Goal: Communication & Community: Answer question/provide support

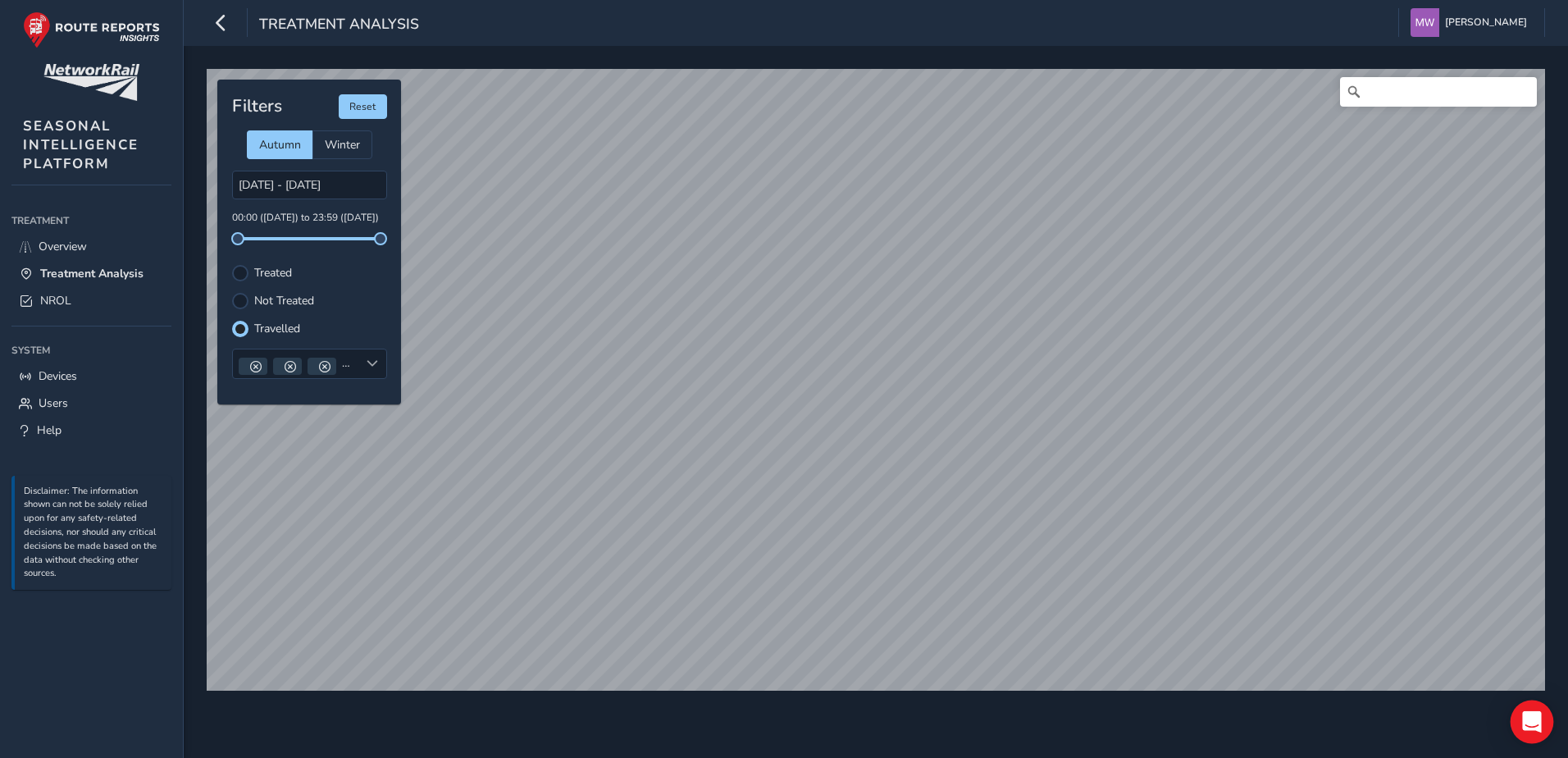
click at [1542, 726] on div "Open Intercom Messenger" at bounding box center [1532, 722] width 44 height 44
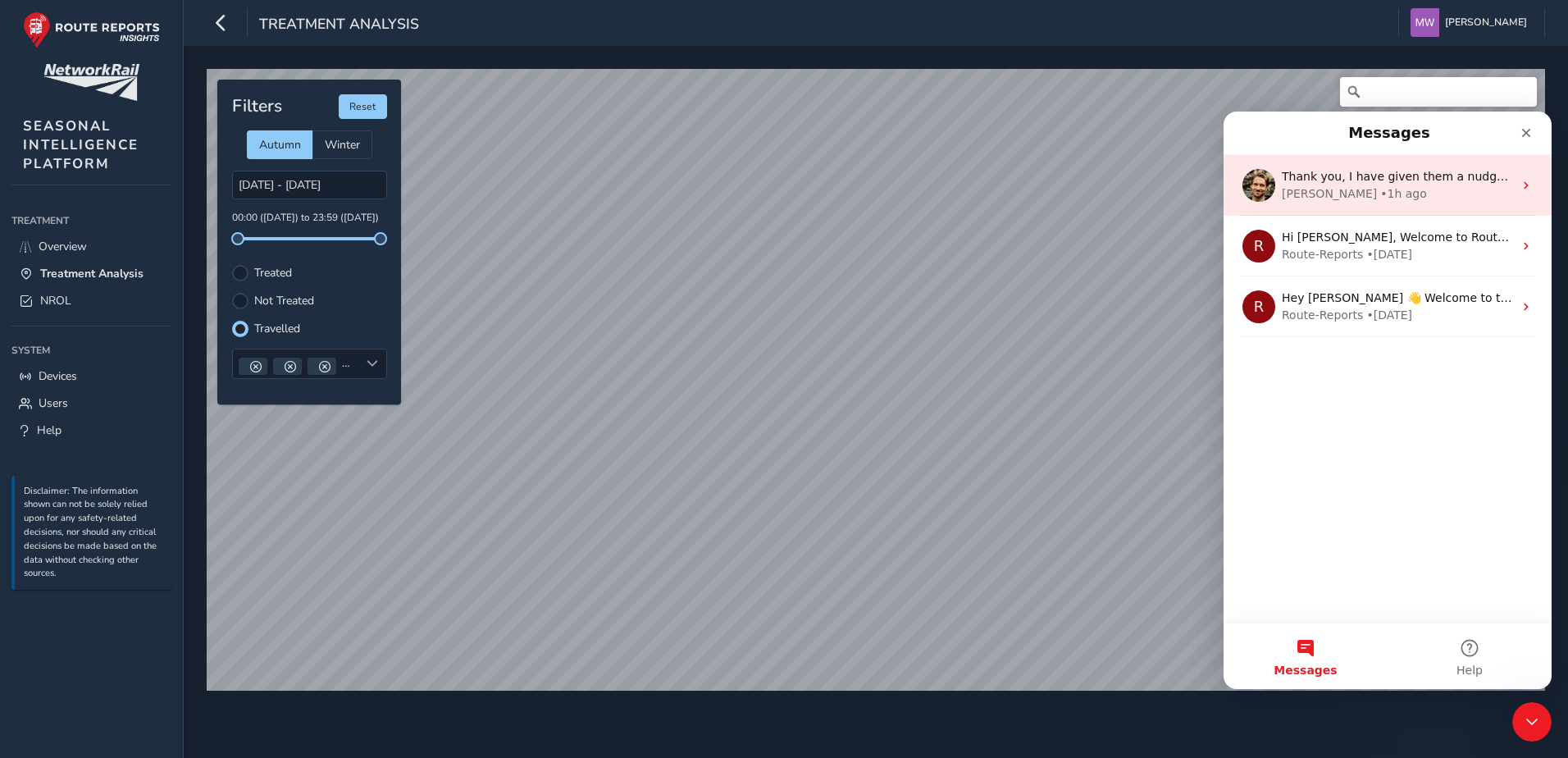
click at [1375, 180] on span "Thank you, I have given them a nudge so hopefully they should login and create …" at bounding box center [1569, 176] width 574 height 13
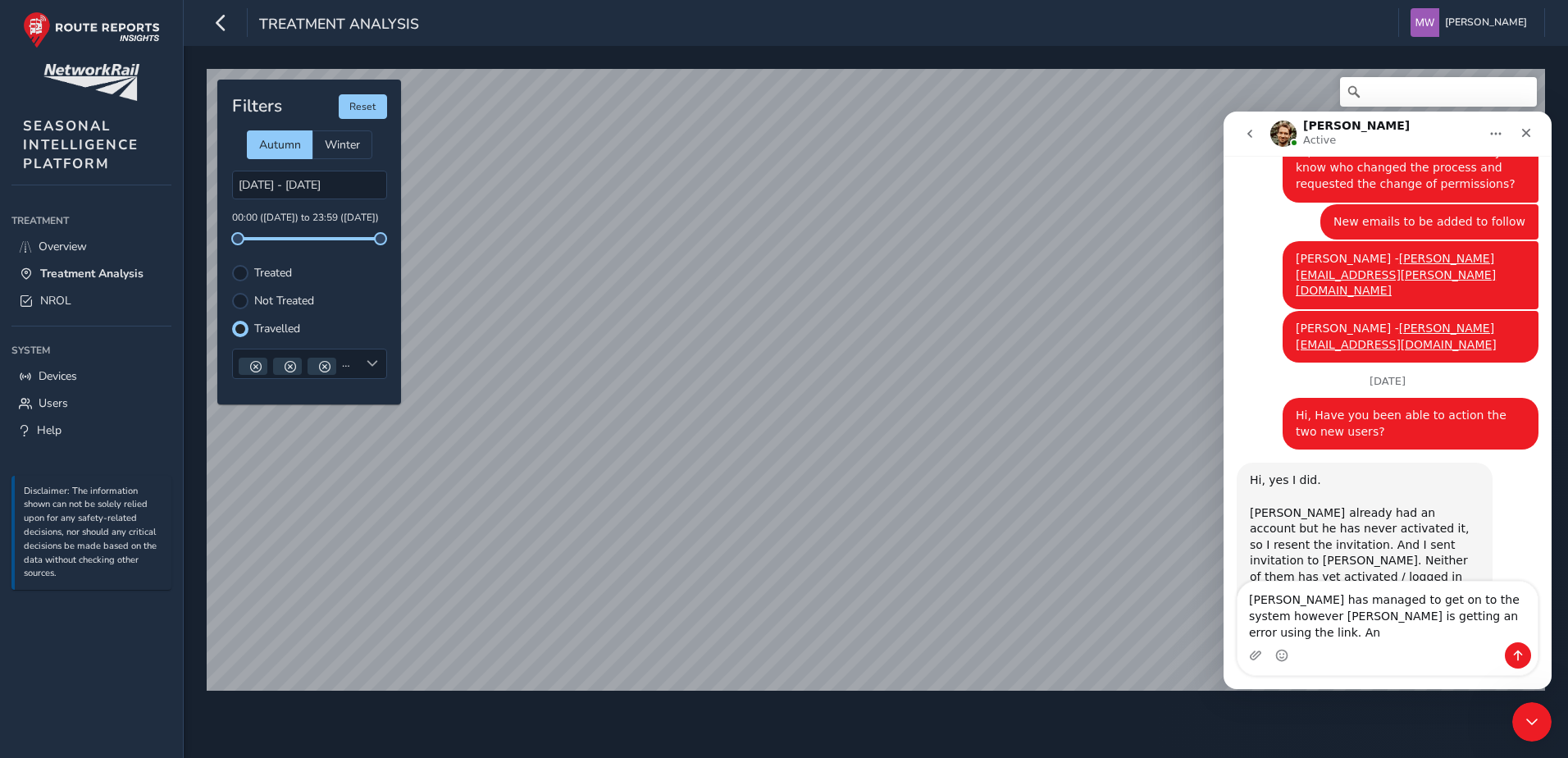
scroll to position [678, 0]
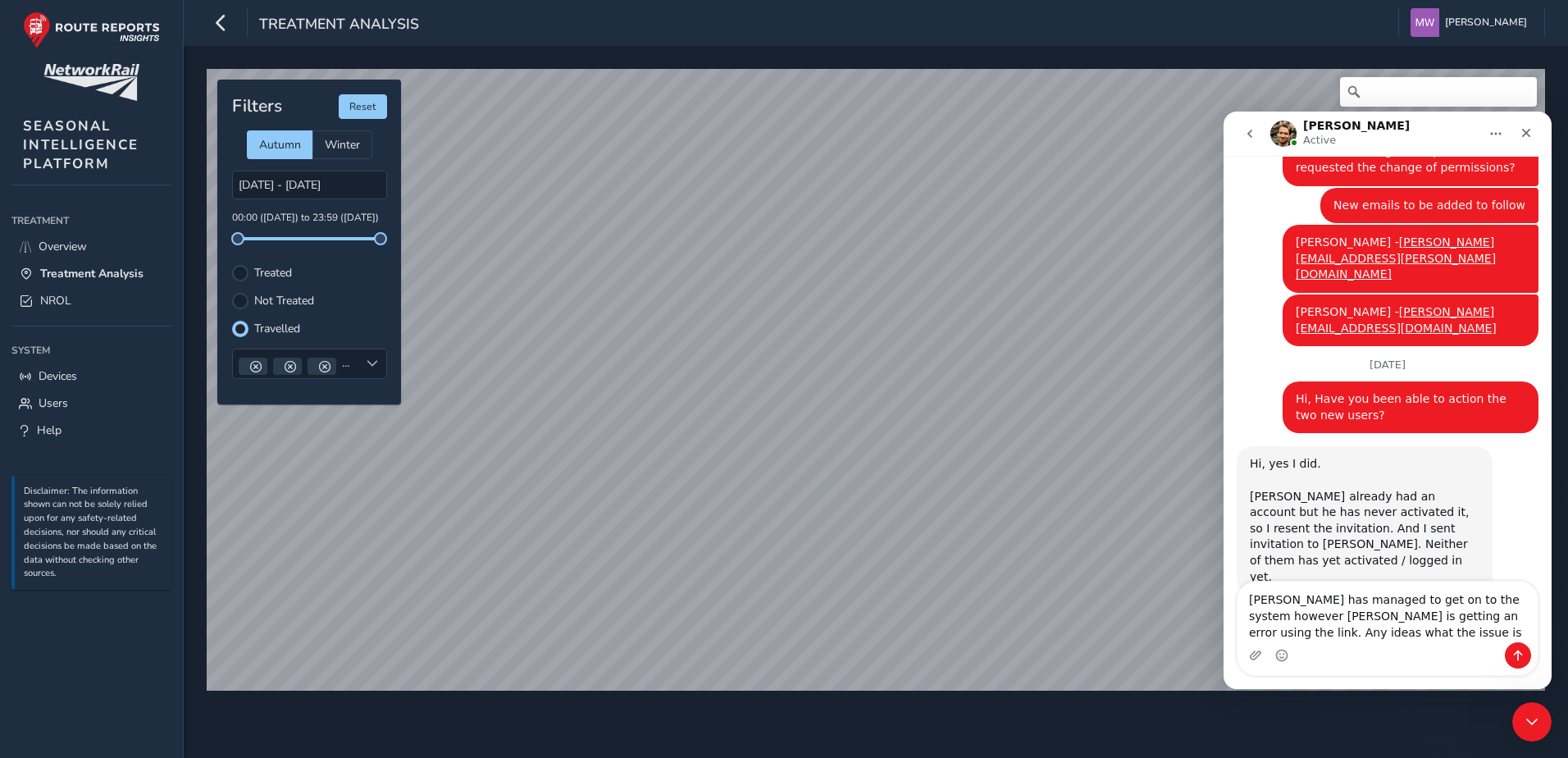
type textarea "[PERSON_NAME] has managed to get on to the system however [PERSON_NAME] is gett…"
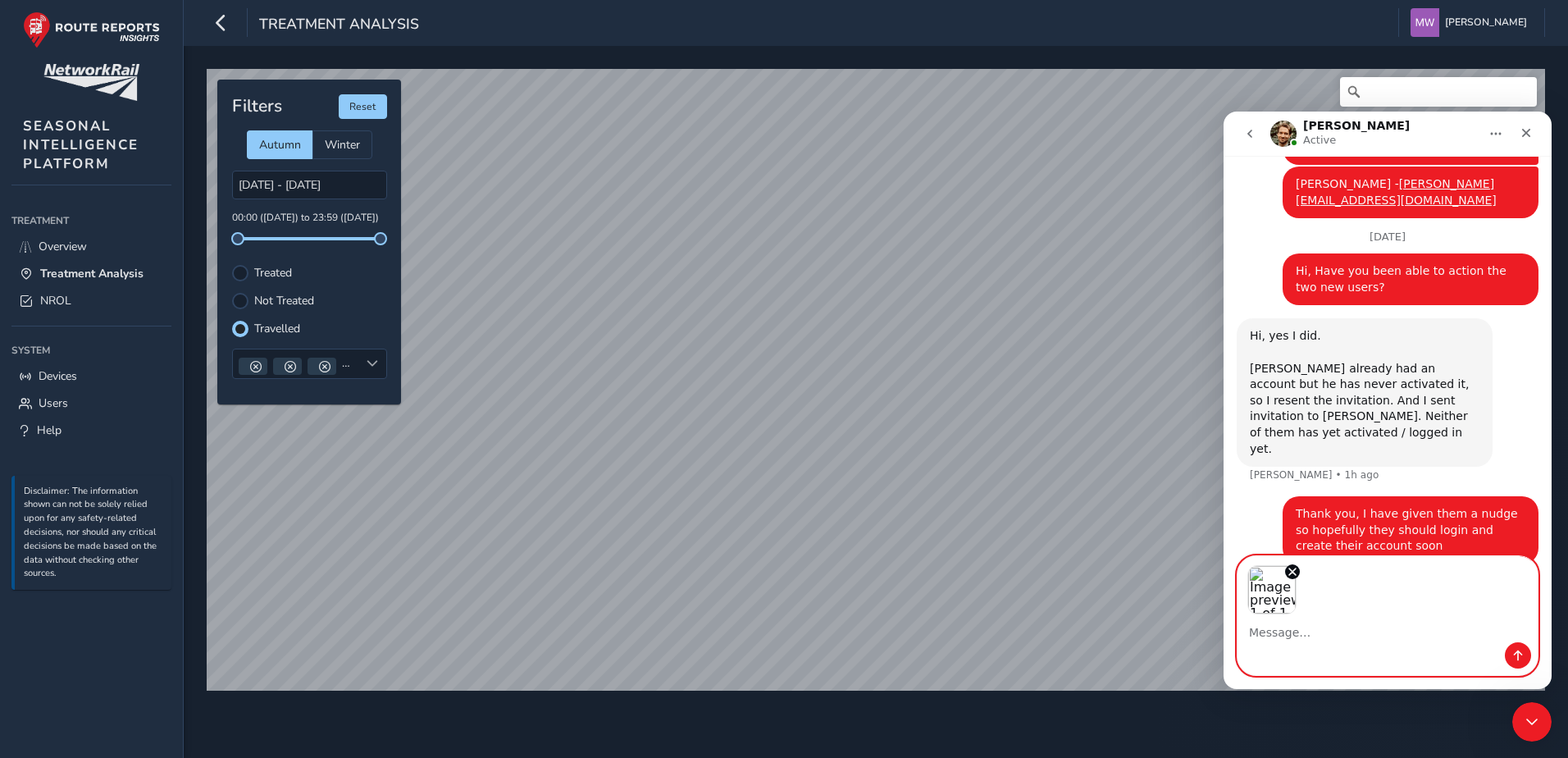
scroll to position [864, 0]
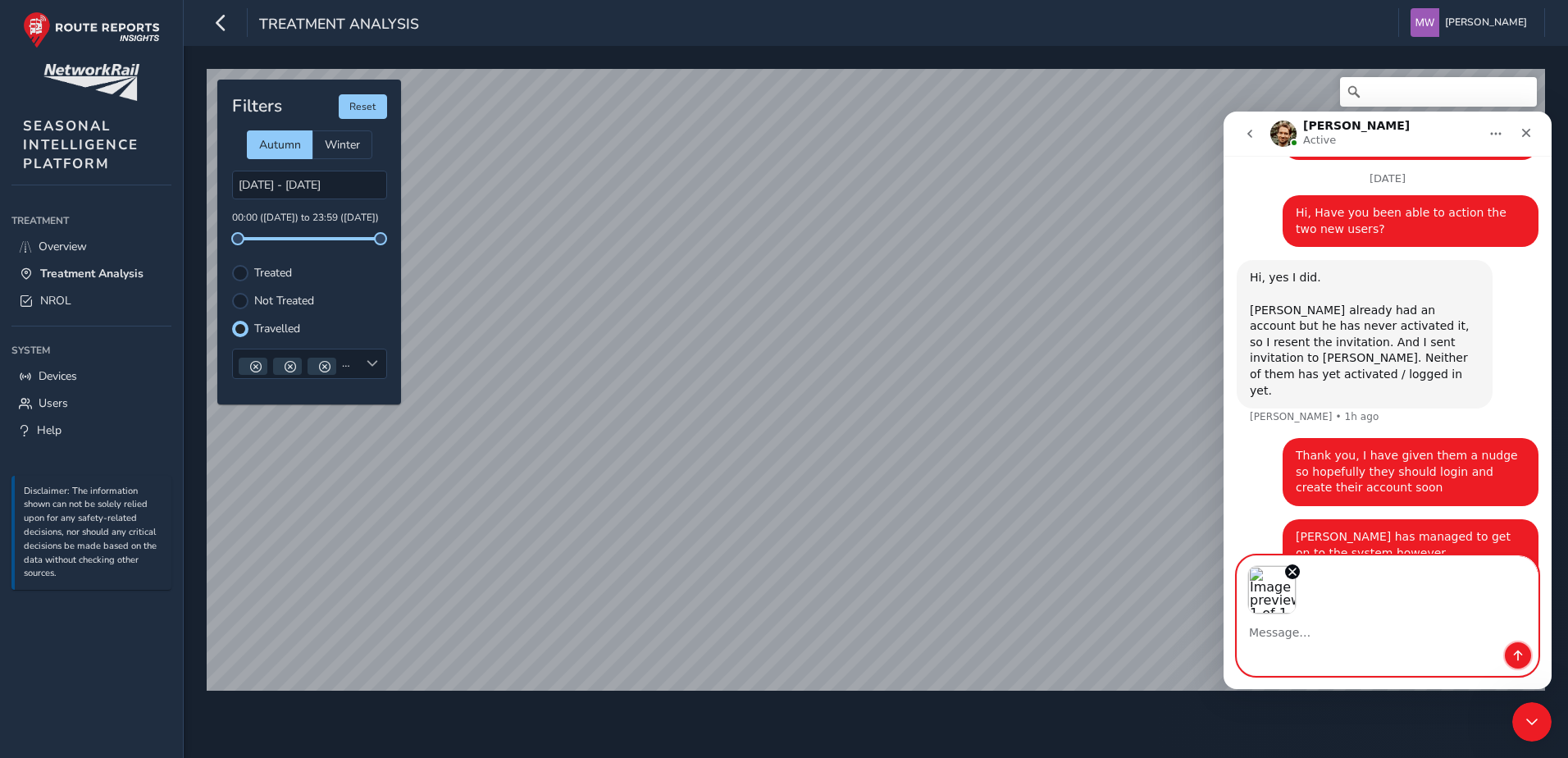
click at [1513, 652] on icon "Send a message…" at bounding box center [1518, 656] width 13 height 13
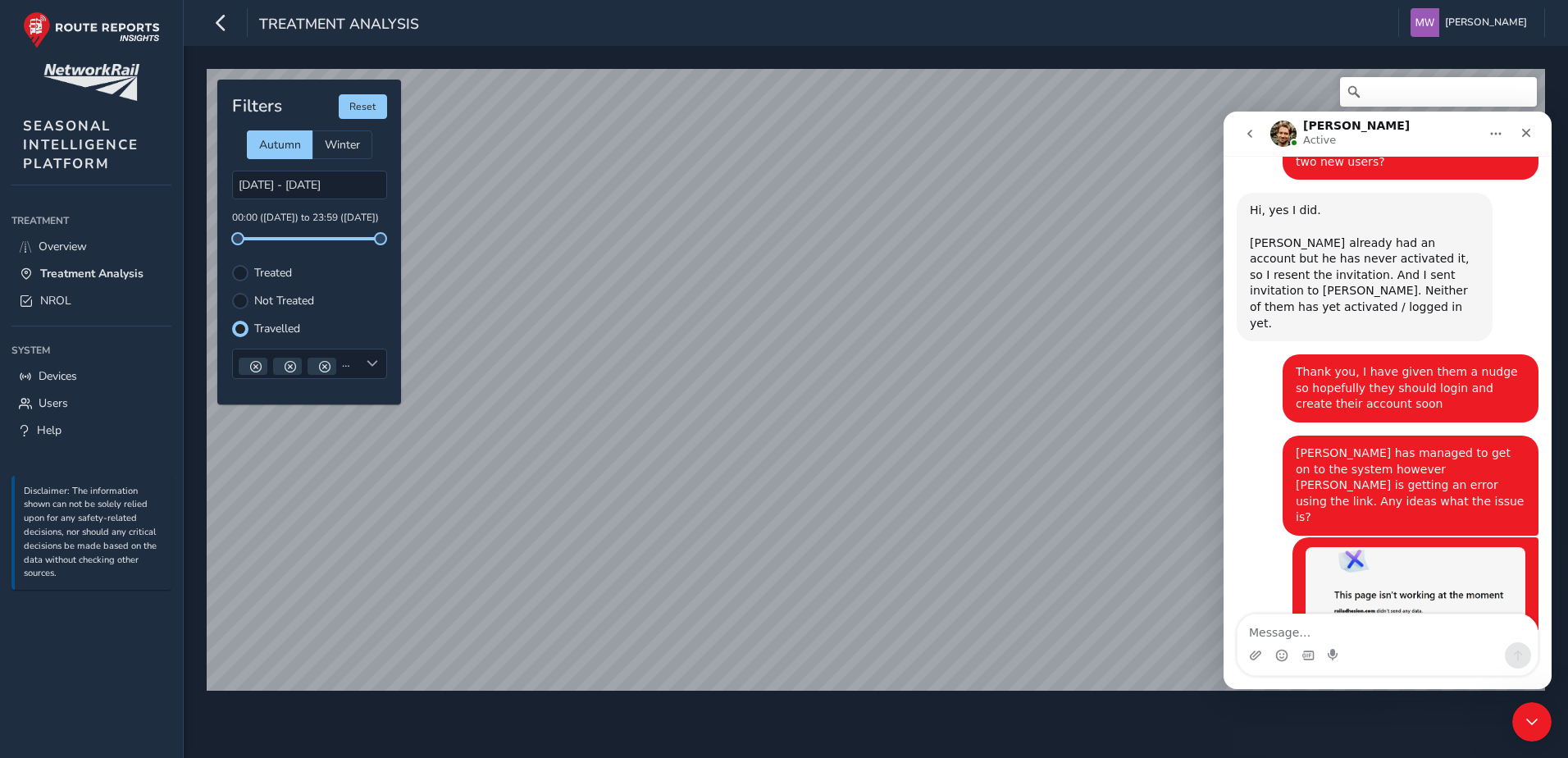
scroll to position [968, 0]
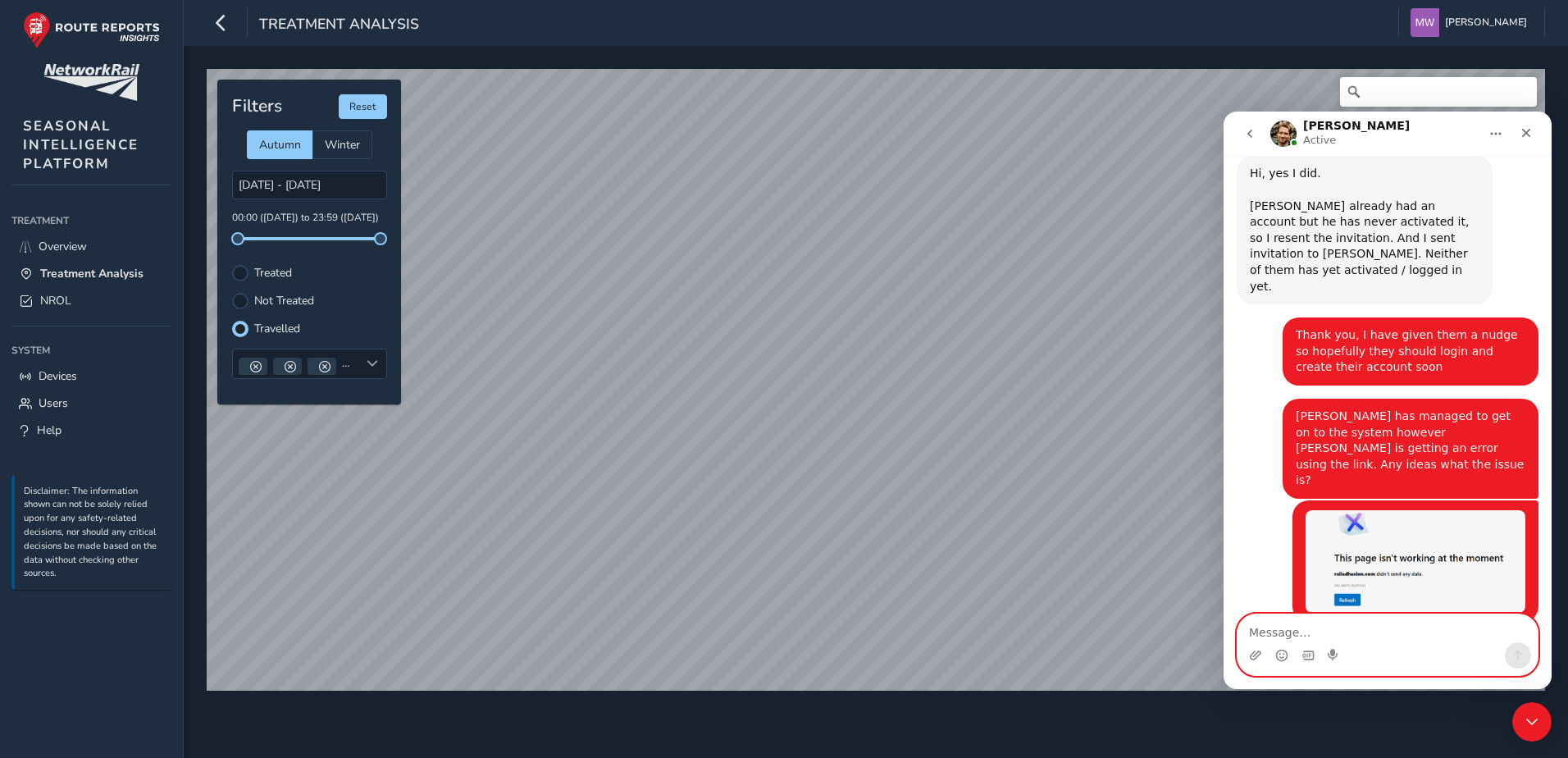
click at [1337, 627] on textarea "Message…" at bounding box center [1387, 628] width 300 height 28
type textarea "Brilliant thanks"
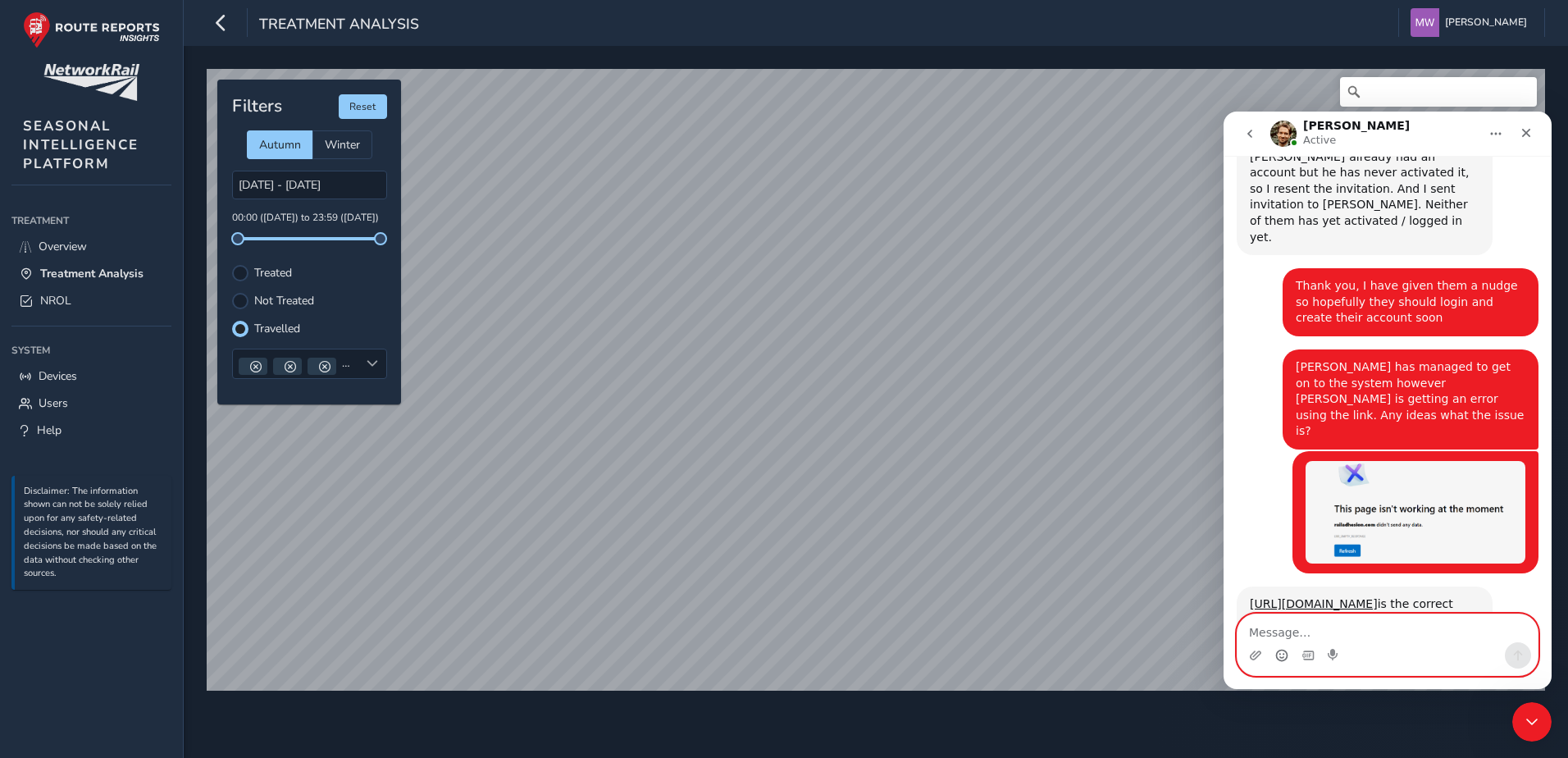
click at [1282, 657] on icon "Emoji picker" at bounding box center [1282, 656] width 13 height 13
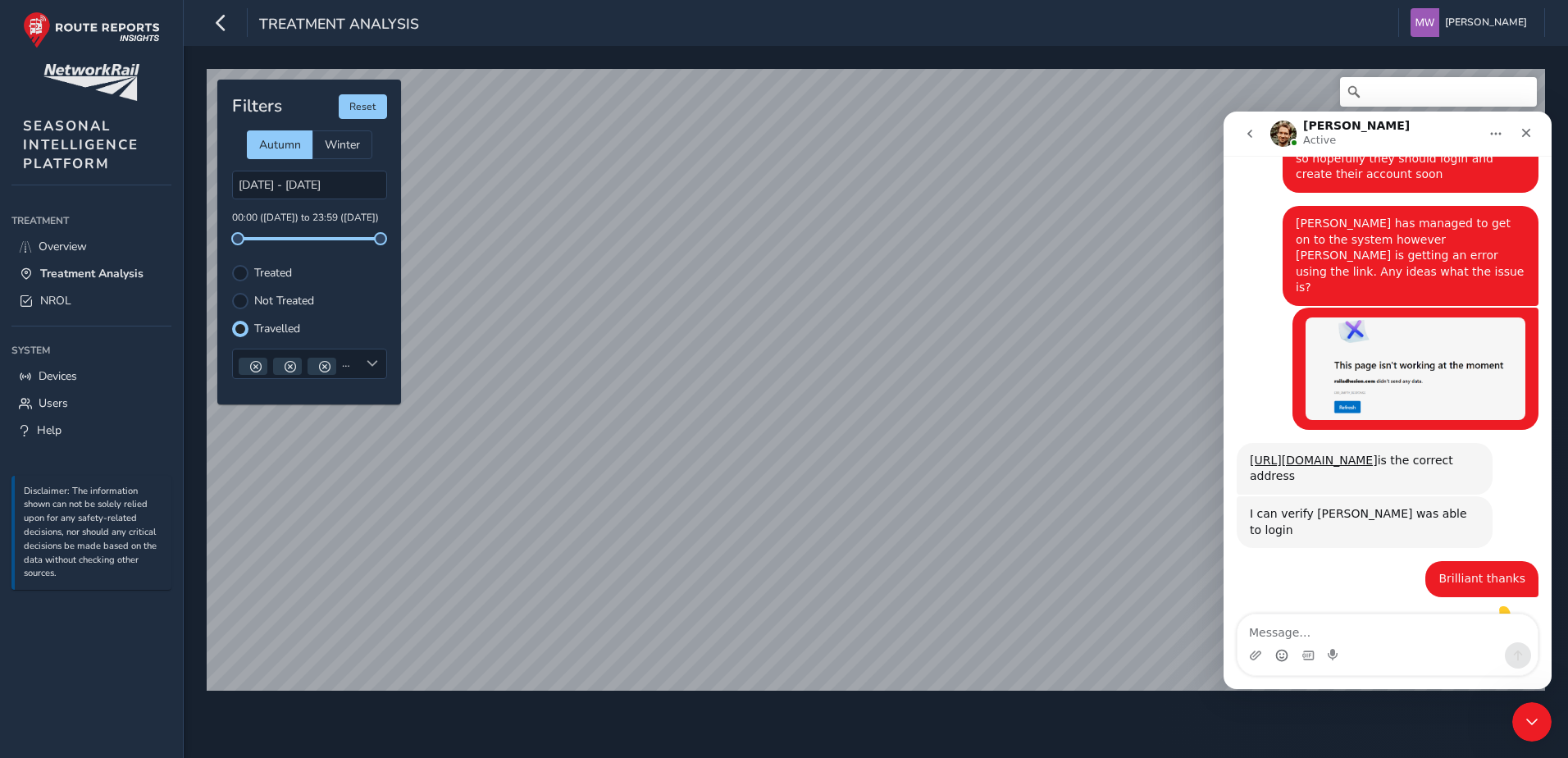
scroll to position [1179, 0]
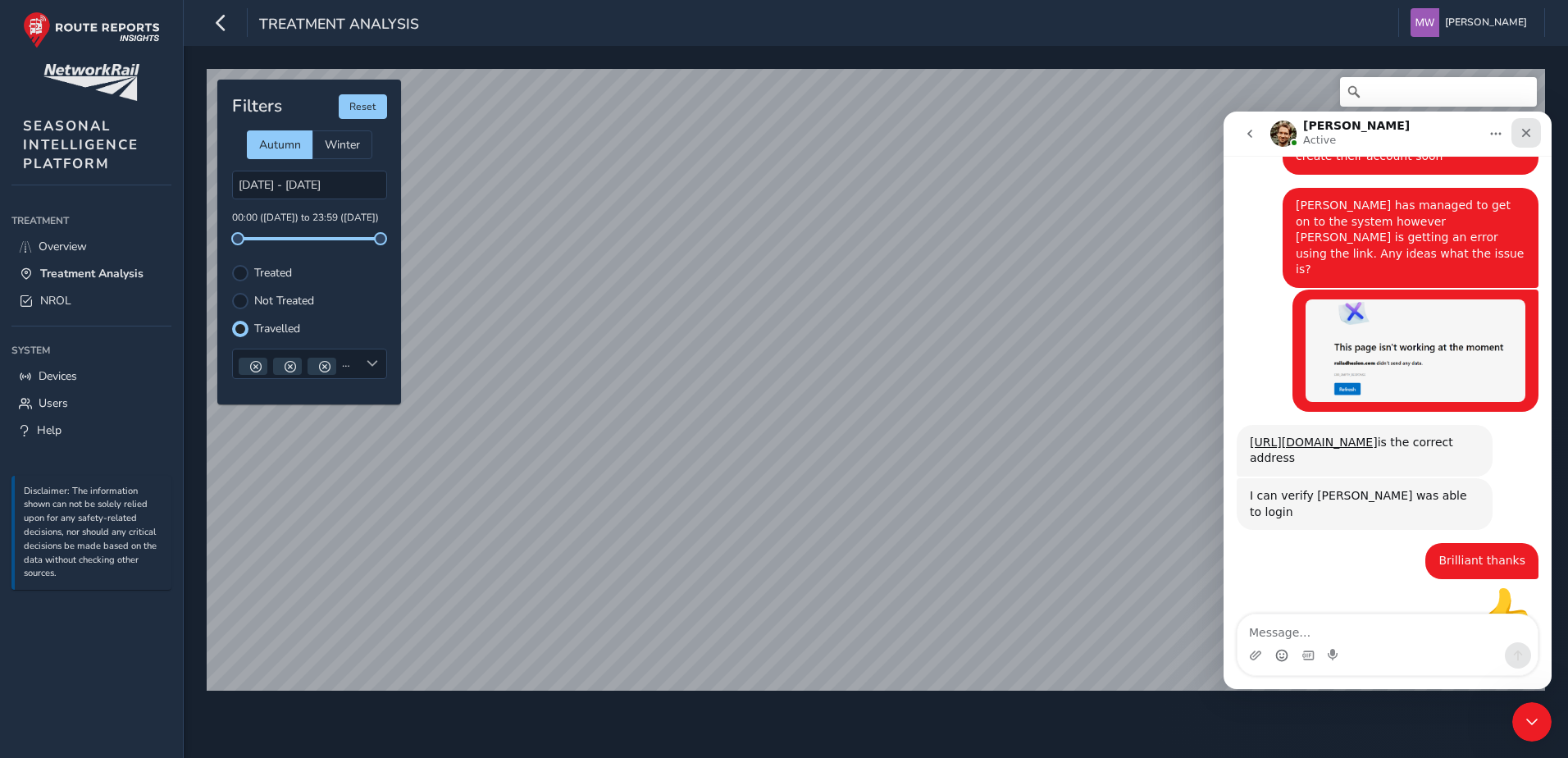
click at [1527, 136] on icon "Close" at bounding box center [1527, 133] width 13 height 13
